Goal: Information Seeking & Learning: Check status

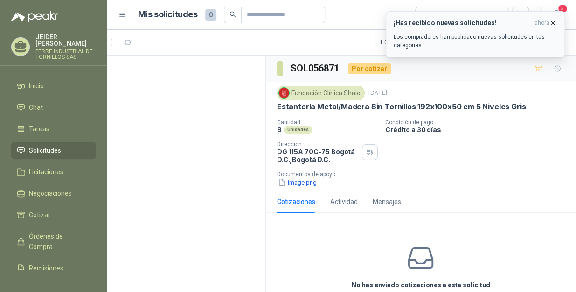
click at [552, 23] on icon "button" at bounding box center [553, 23] width 8 height 8
click at [556, 21] on icon "button" at bounding box center [553, 23] width 8 height 8
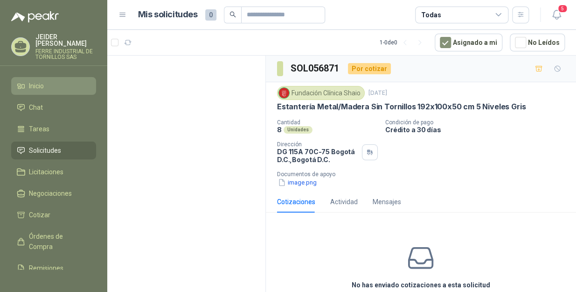
click at [32, 81] on span "Inicio" at bounding box center [36, 86] width 15 height 10
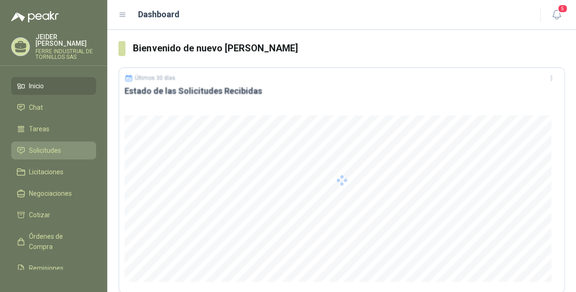
click at [46, 145] on span "Solicitudes" at bounding box center [45, 150] width 32 height 10
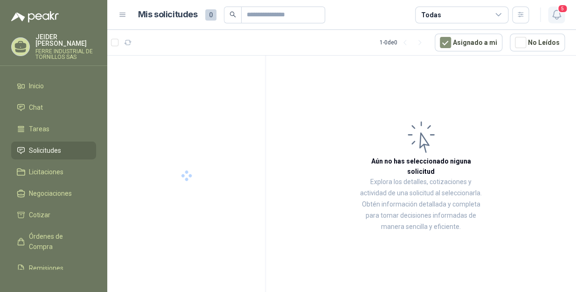
click at [560, 21] on button "5" at bounding box center [556, 15] width 17 height 17
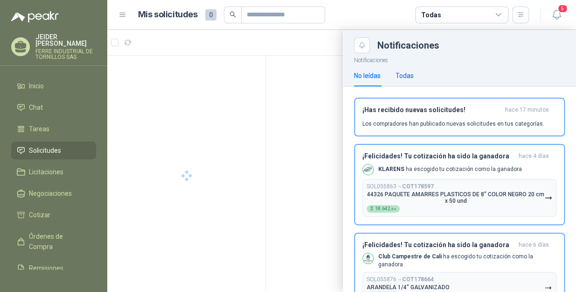
click at [404, 76] on div "Todas" at bounding box center [405, 75] width 18 height 10
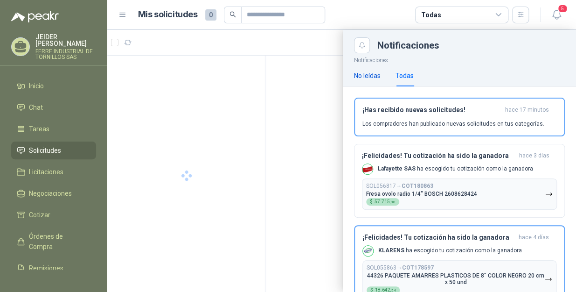
click at [374, 77] on div "No leídas" at bounding box center [367, 75] width 27 height 10
